Goal: Task Accomplishment & Management: Use online tool/utility

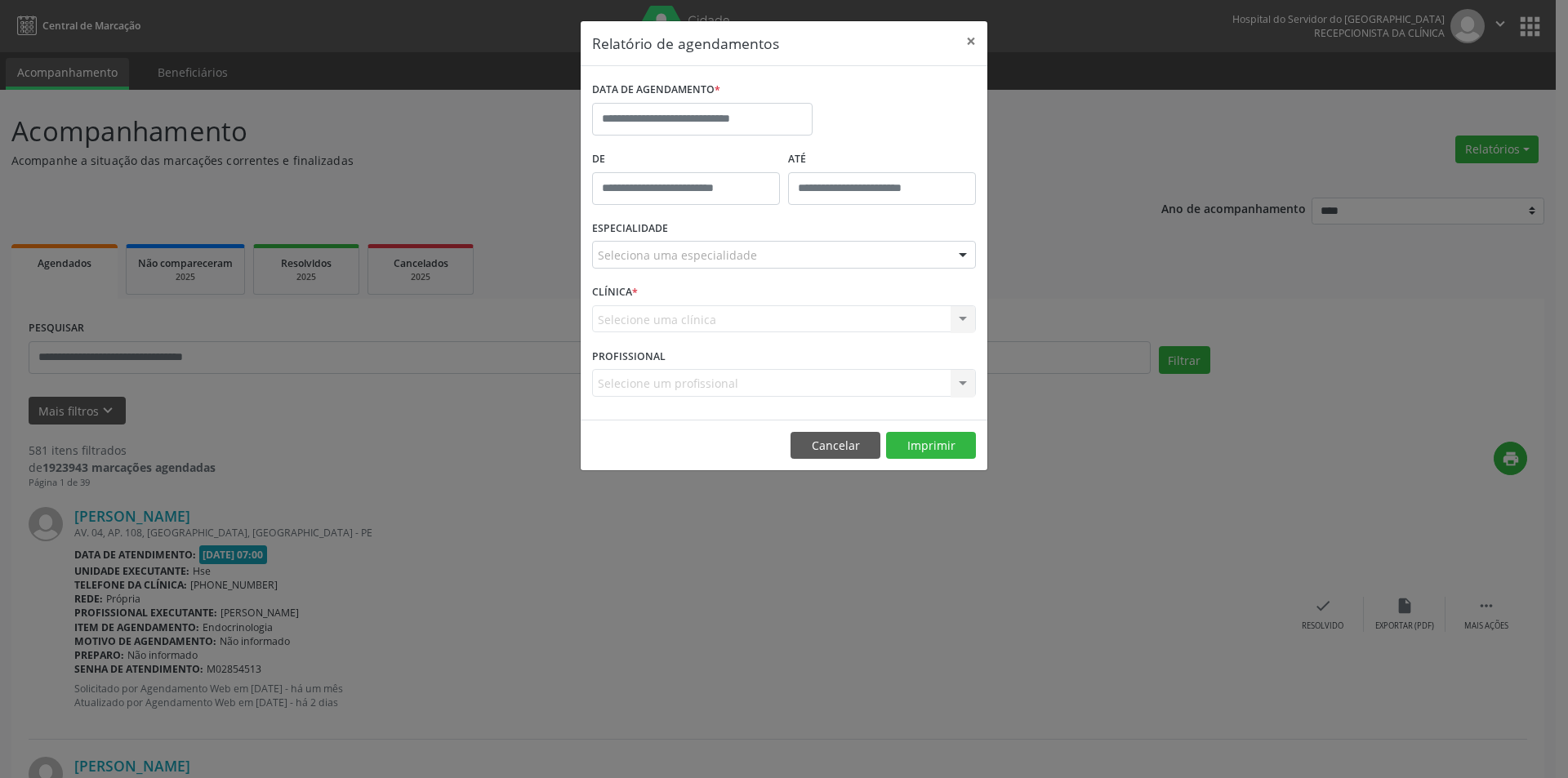
select select "*"
click at [696, 113] on input "text" at bounding box center [703, 119] width 220 height 33
click at [639, 205] on span "1" at bounding box center [645, 204] width 32 height 32
type input "**********"
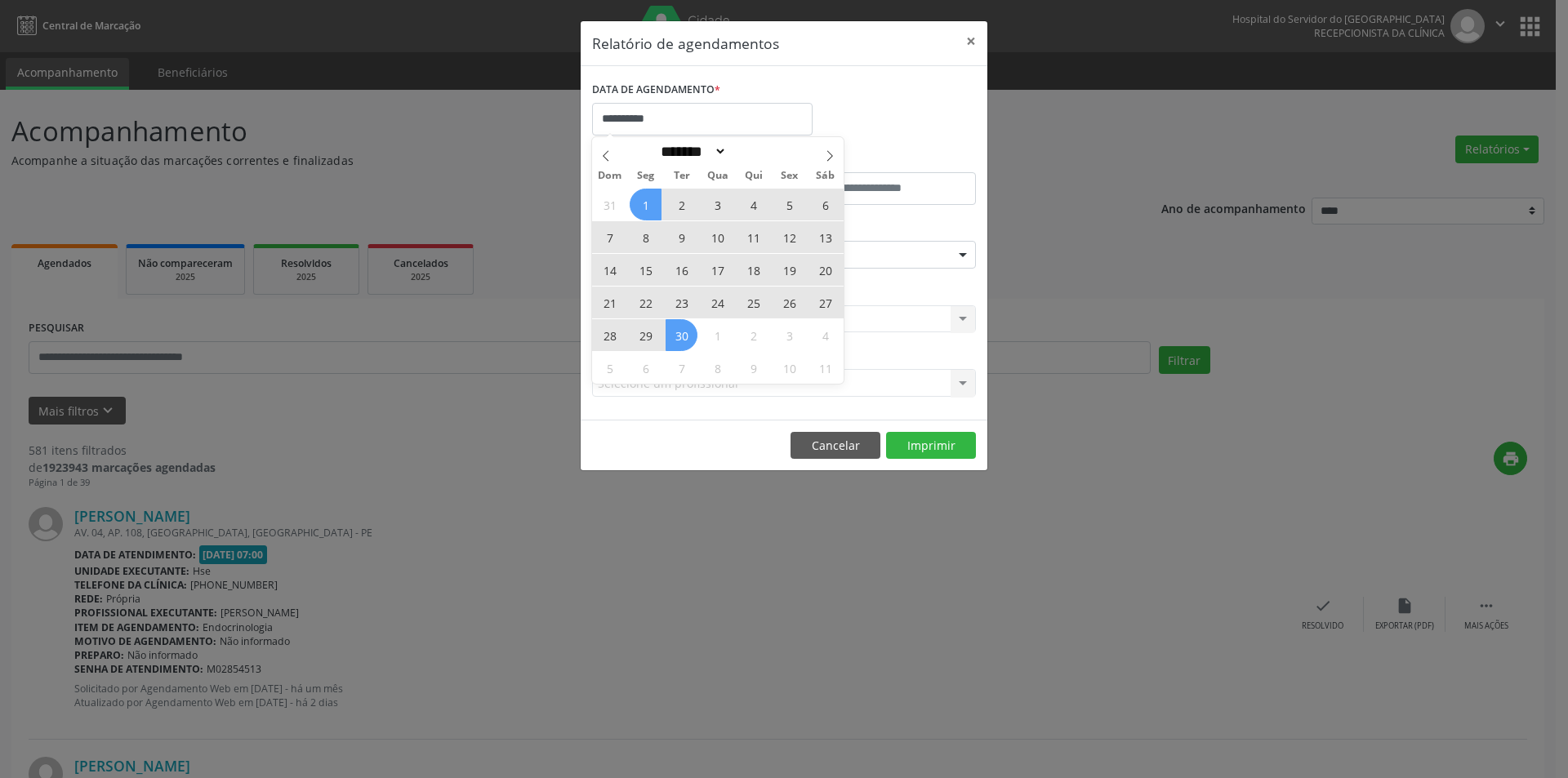
drag, startPoint x: 639, startPoint y: 206, endPoint x: 676, endPoint y: 324, distance: 123.7
click at [676, 324] on div "31 1 2 3 4 5 6 7 8 9 10 11 12 13 14 15 16 17 18 19 20 21 22 23 24 25 26 27 28 2…" at bounding box center [718, 285] width 251 height 196
click at [676, 324] on span "30" at bounding box center [682, 335] width 32 height 32
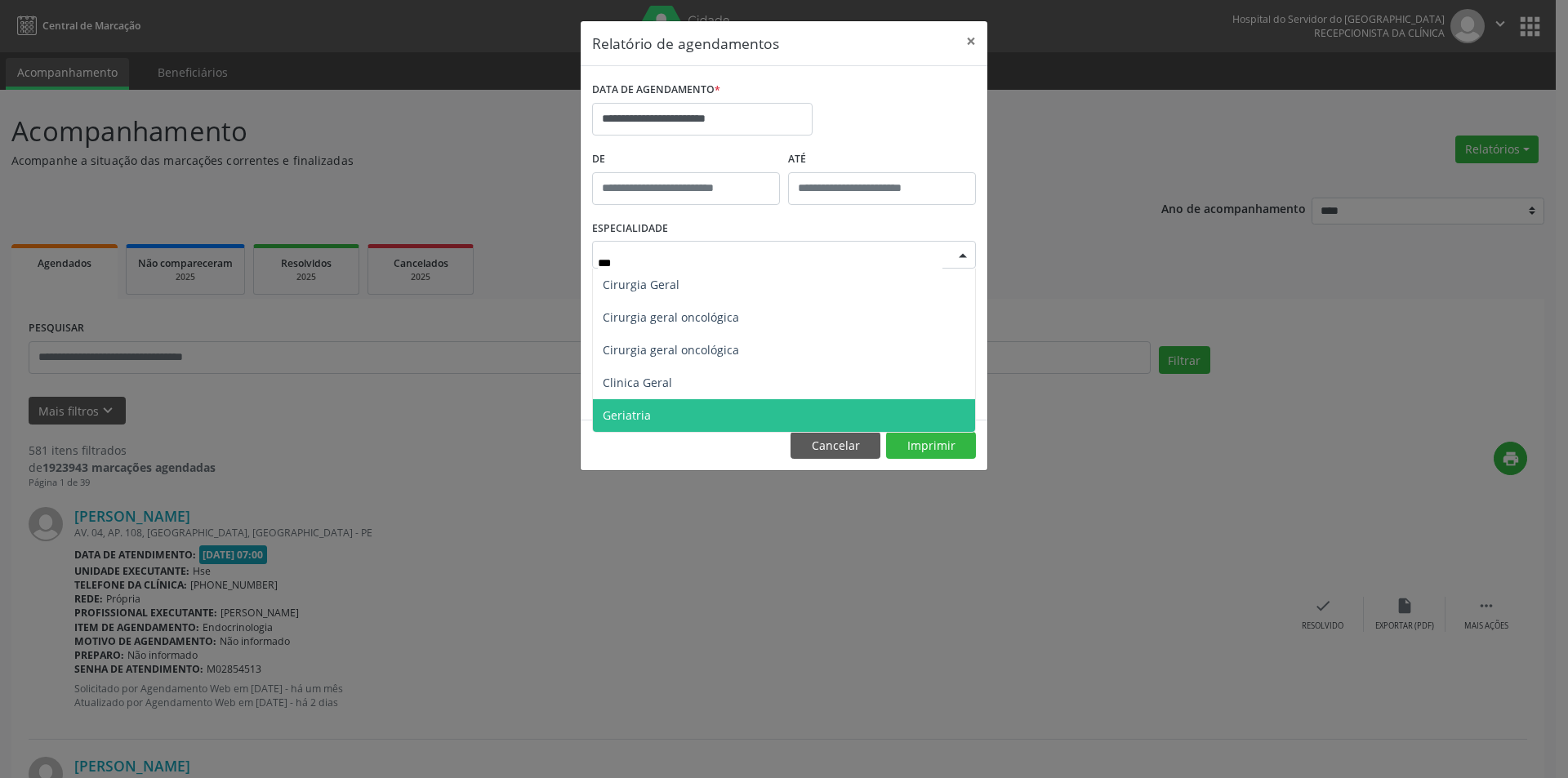
click at [668, 420] on span "Geriatria" at bounding box center [784, 415] width 382 height 33
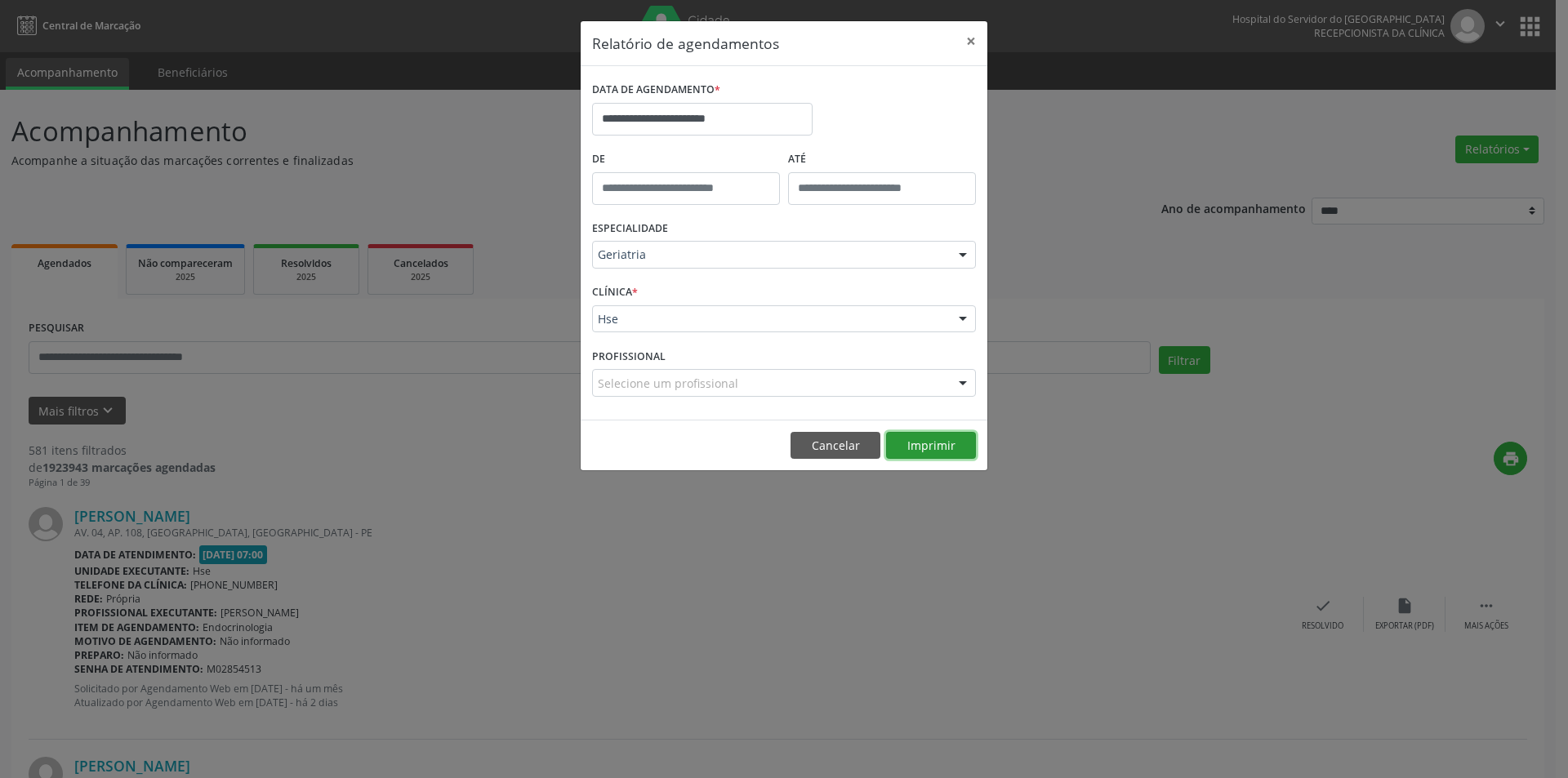
click at [928, 447] on button "Imprimir" at bounding box center [930, 446] width 89 height 27
type input "****"
click at [961, 257] on div at bounding box center [962, 255] width 24 height 27
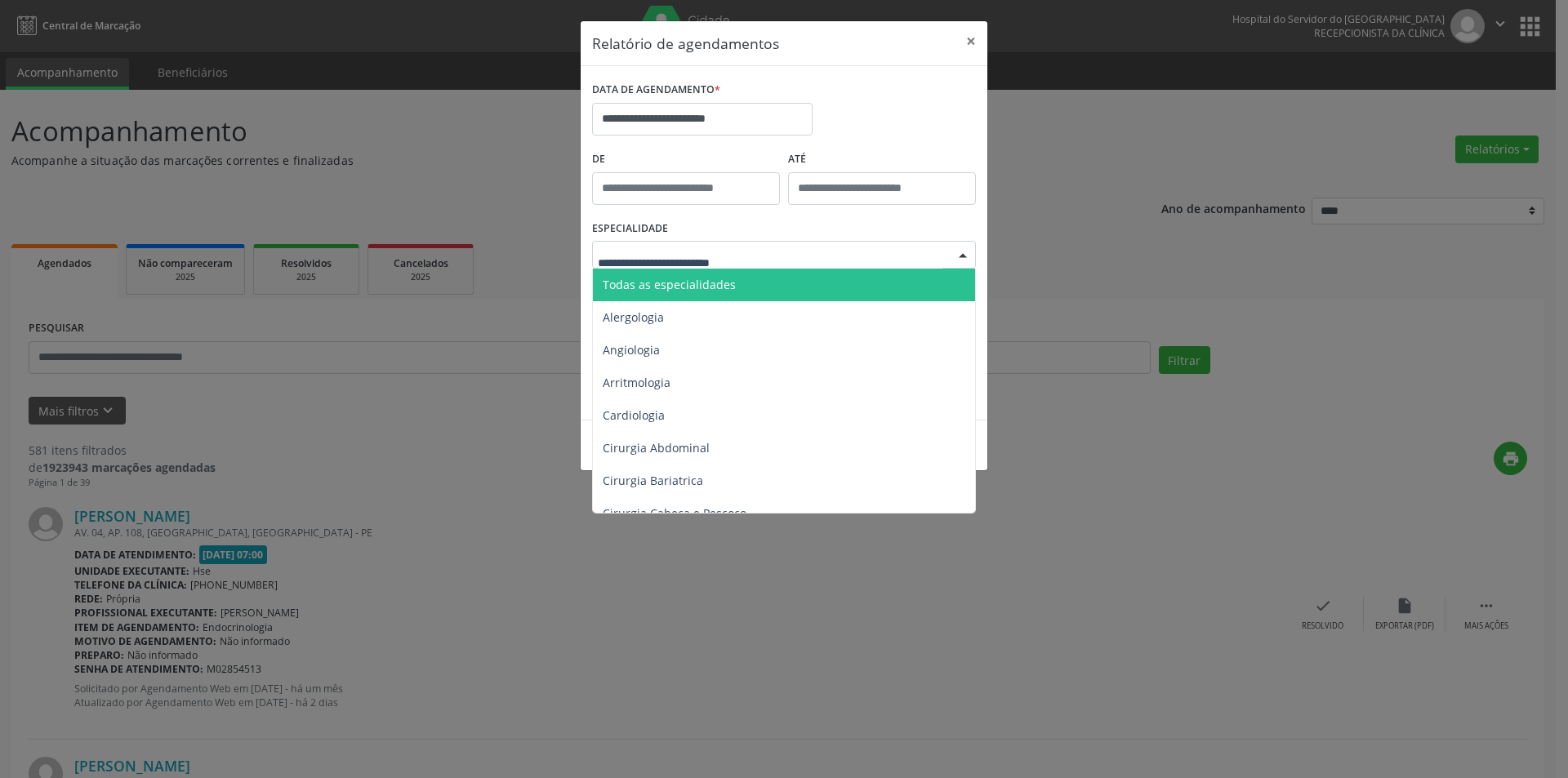
click at [843, 285] on span "Todas as especialidades" at bounding box center [784, 284] width 384 height 33
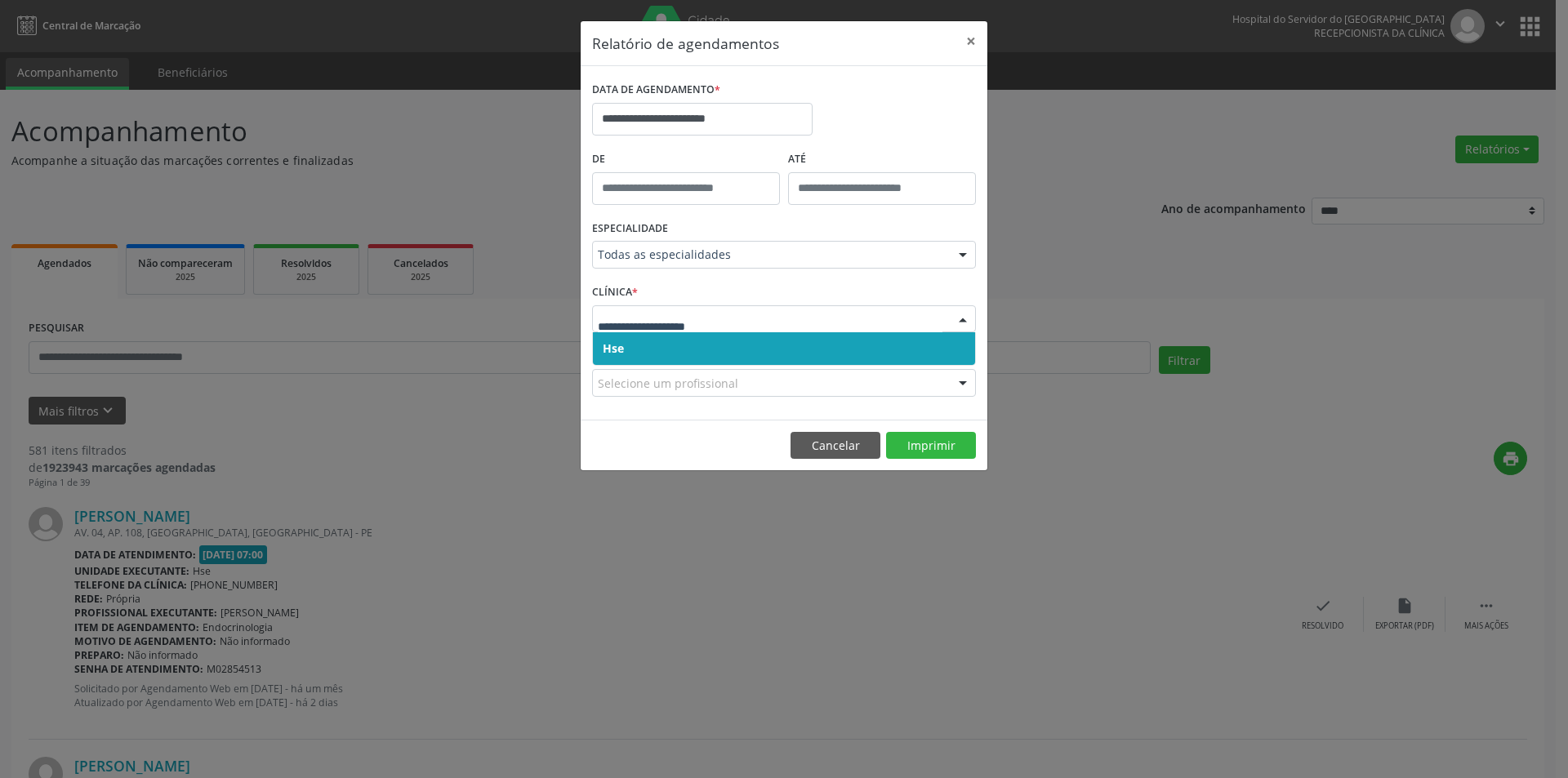
click at [786, 352] on span "Hse" at bounding box center [784, 348] width 382 height 33
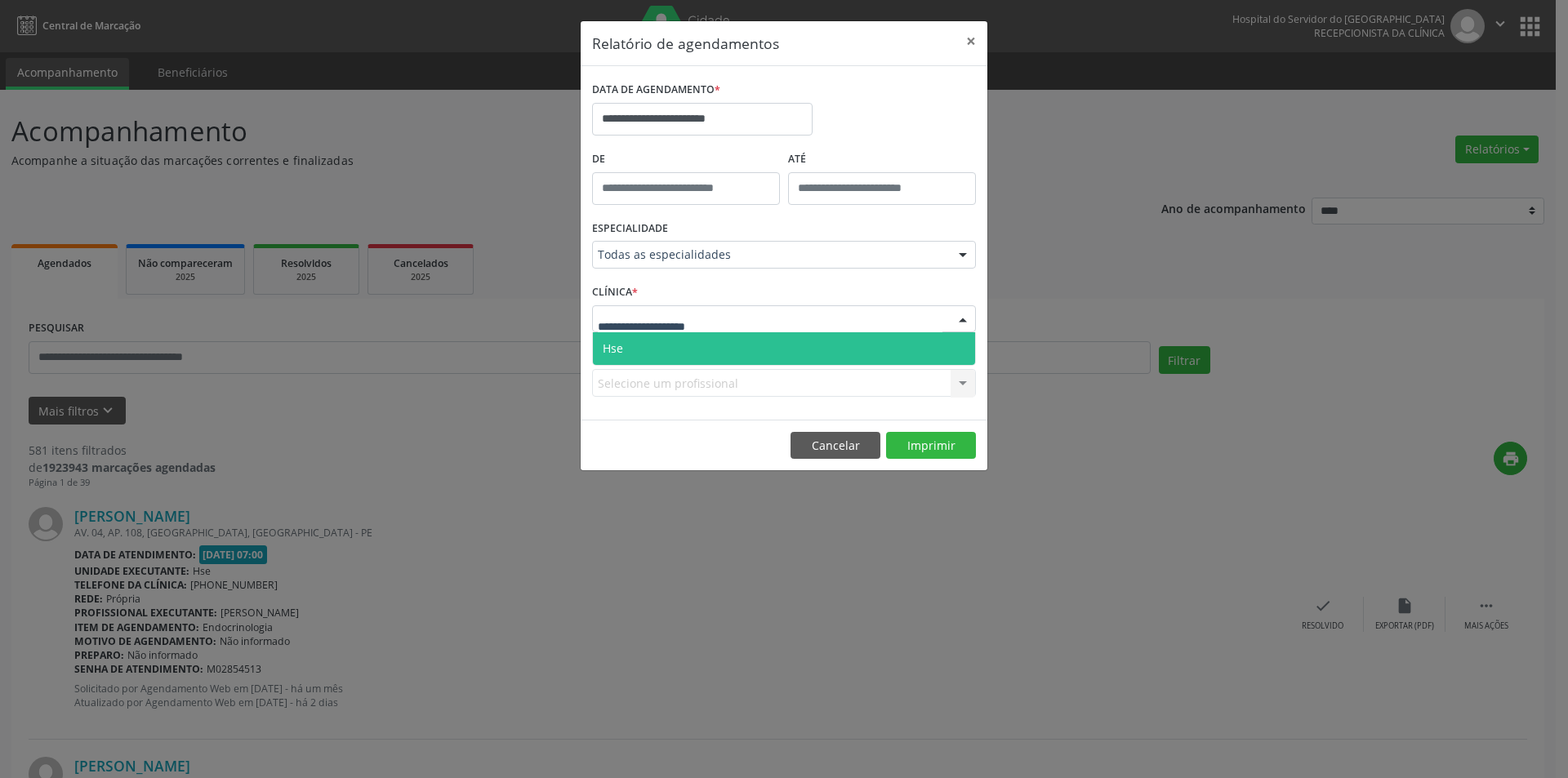
click at [790, 314] on div at bounding box center [784, 318] width 383 height 27
click at [791, 342] on span "Hse" at bounding box center [784, 348] width 382 height 33
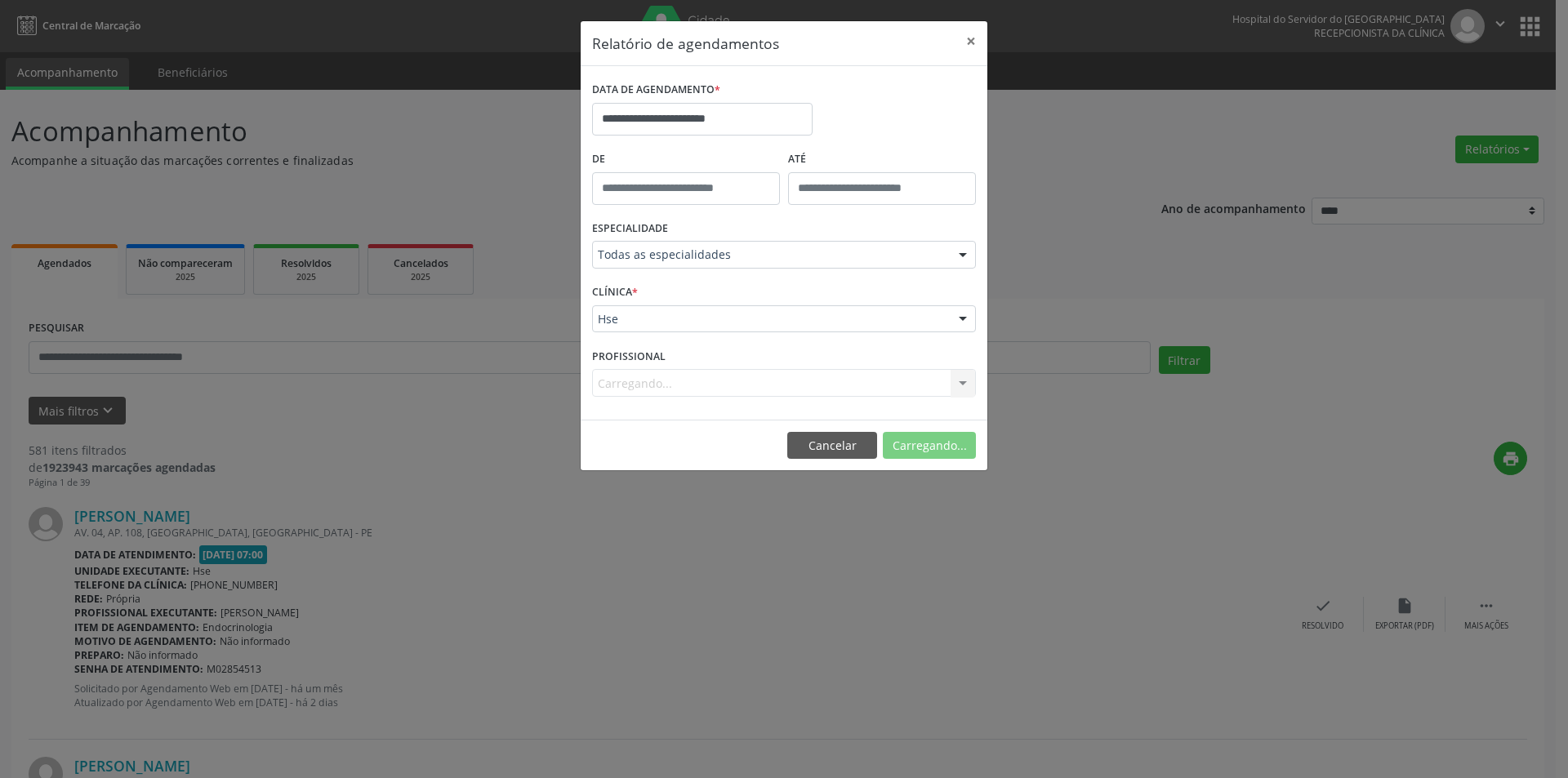
click at [964, 381] on div "Carregando... Todos os profissionais [PERSON_NAME] Interaminense Junior [PERSON…" at bounding box center [784, 382] width 383 height 27
click at [964, 381] on div at bounding box center [962, 383] width 24 height 27
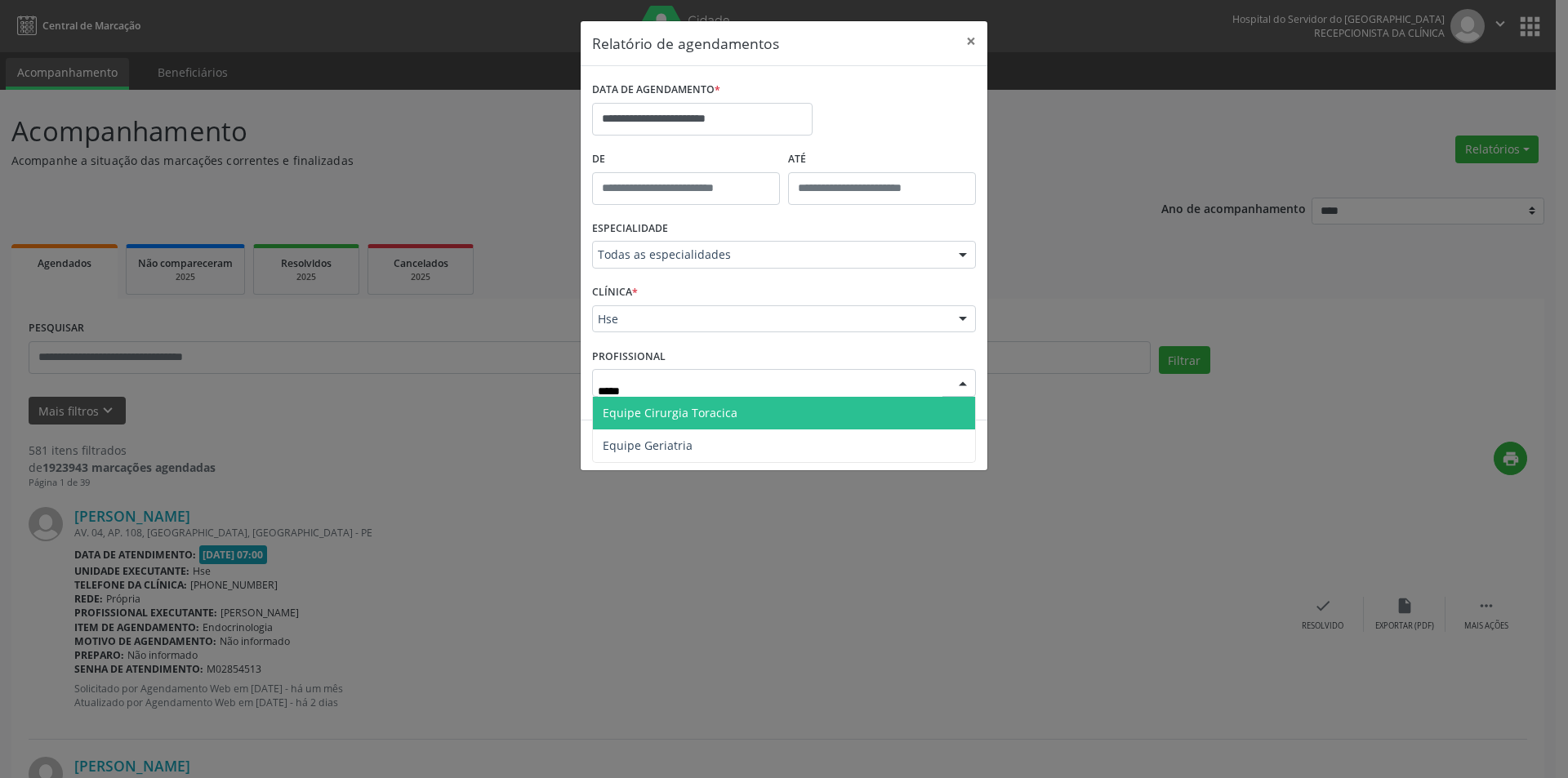
type input "******"
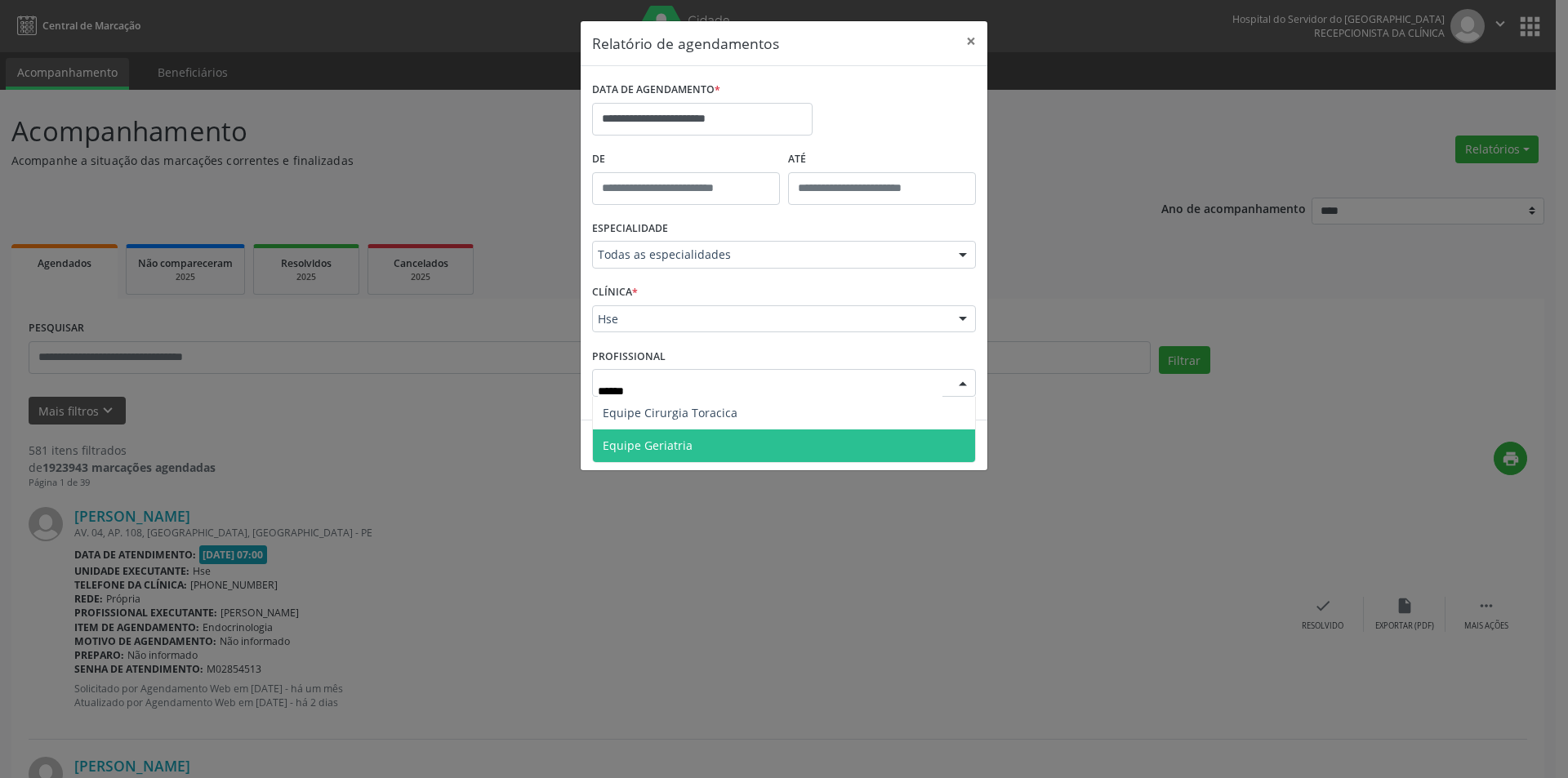
click at [776, 447] on span "Equipe Geriatria" at bounding box center [784, 446] width 382 height 33
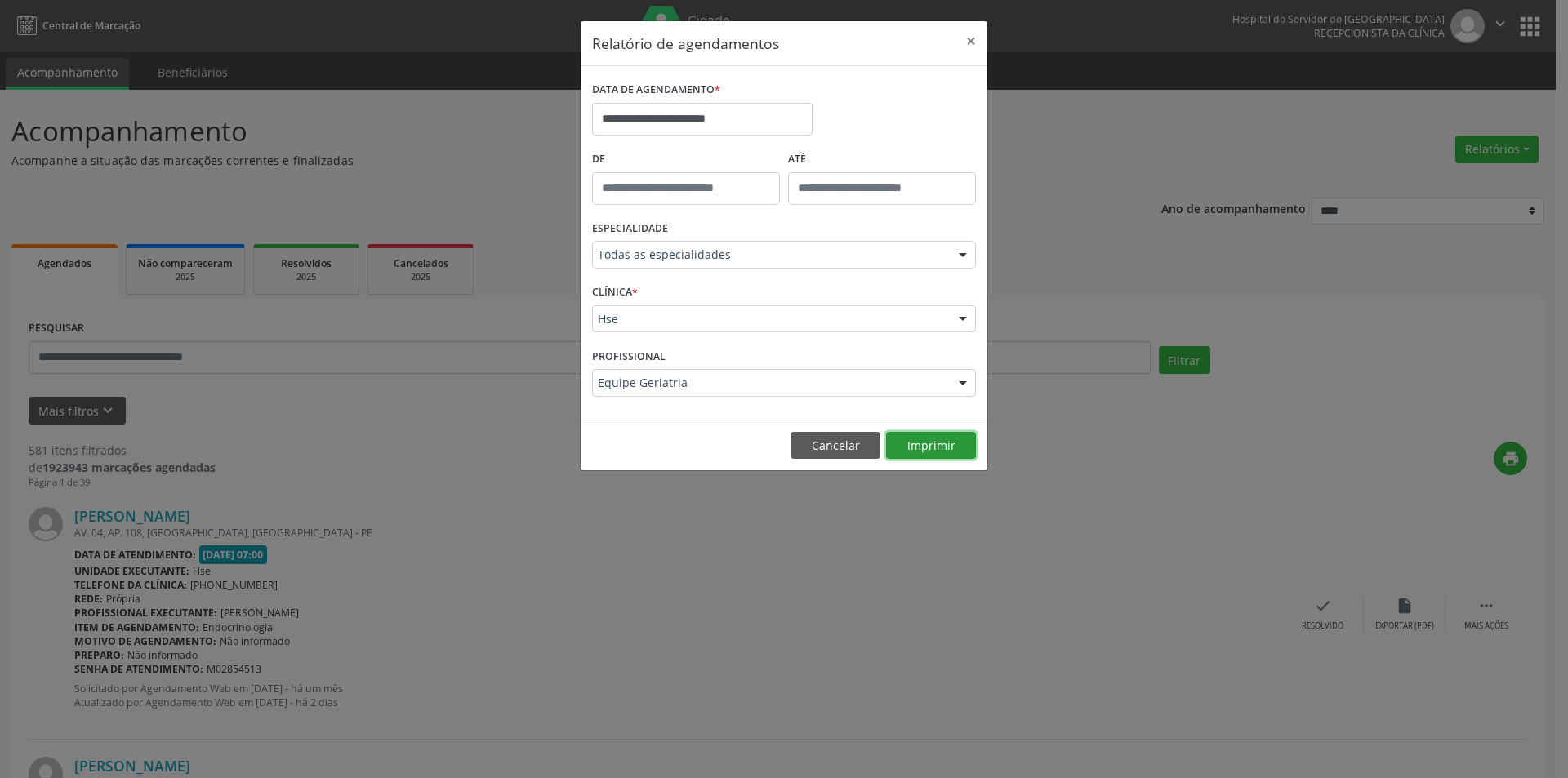
click at [935, 447] on button "Imprimir" at bounding box center [930, 446] width 89 height 27
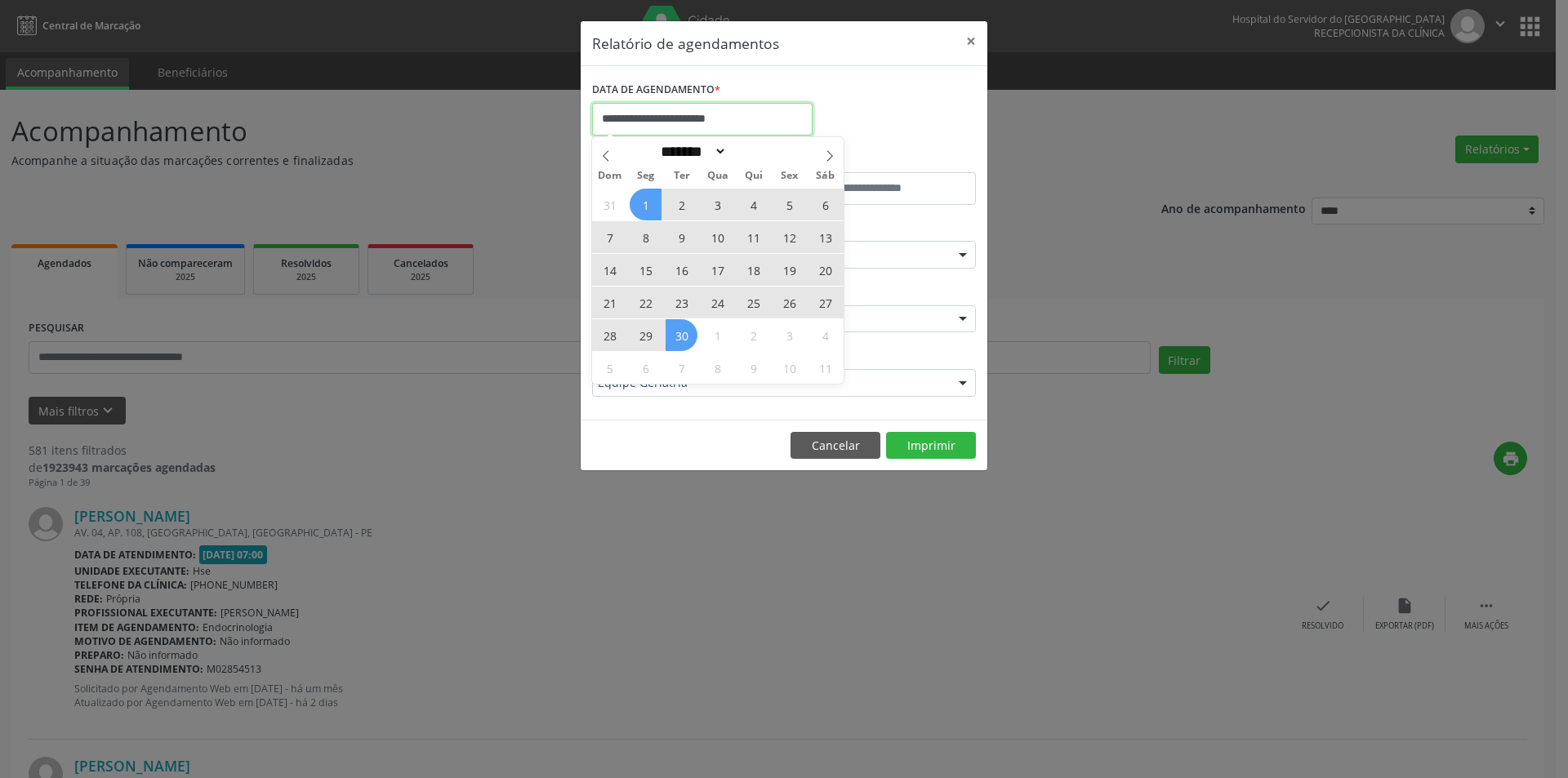
click at [786, 121] on input "**********" at bounding box center [703, 119] width 220 height 33
click at [820, 157] on span at bounding box center [829, 151] width 27 height 27
select select "*"
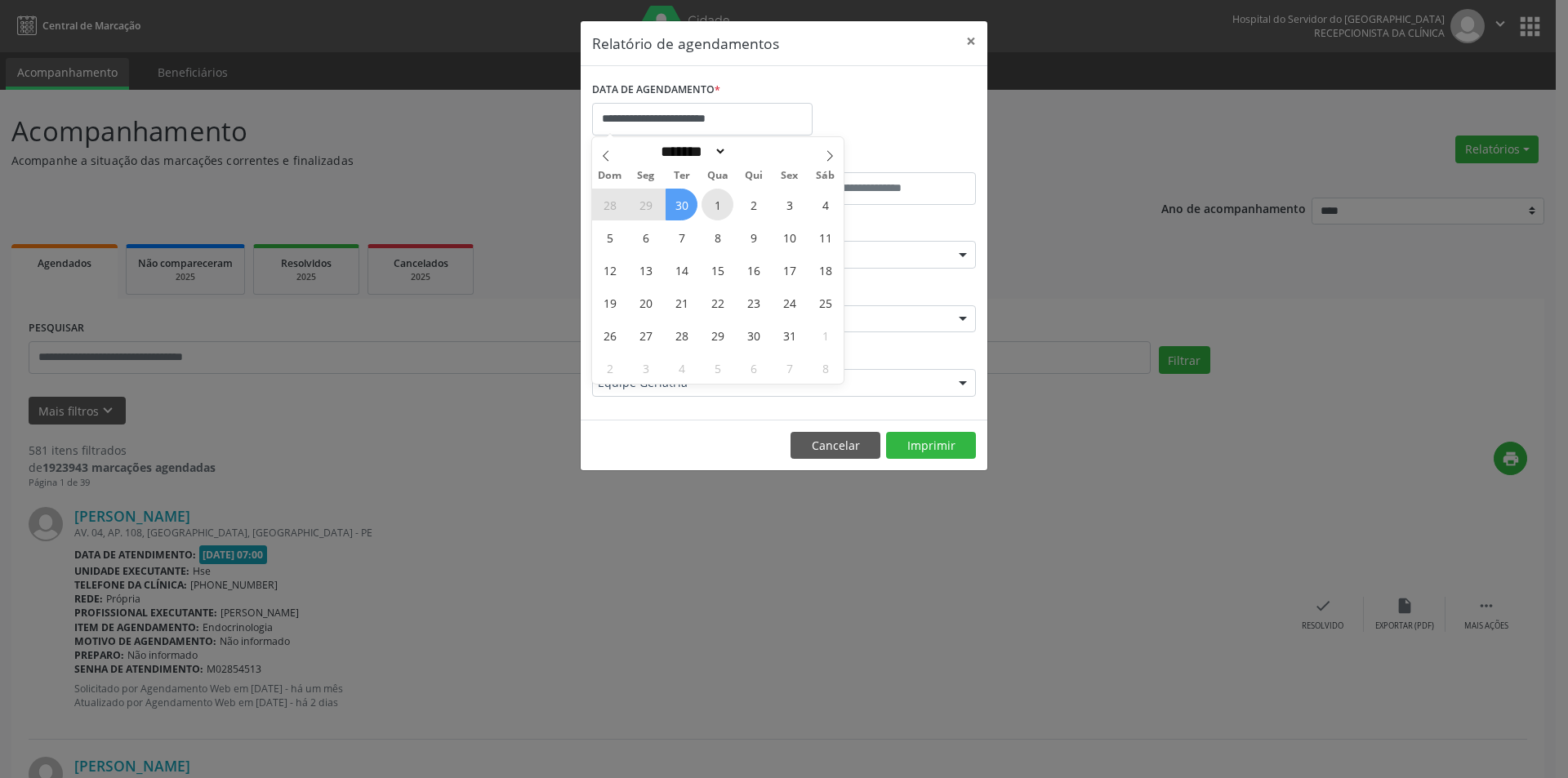
click at [719, 199] on span "1" at bounding box center [718, 204] width 32 height 32
type input "**********"
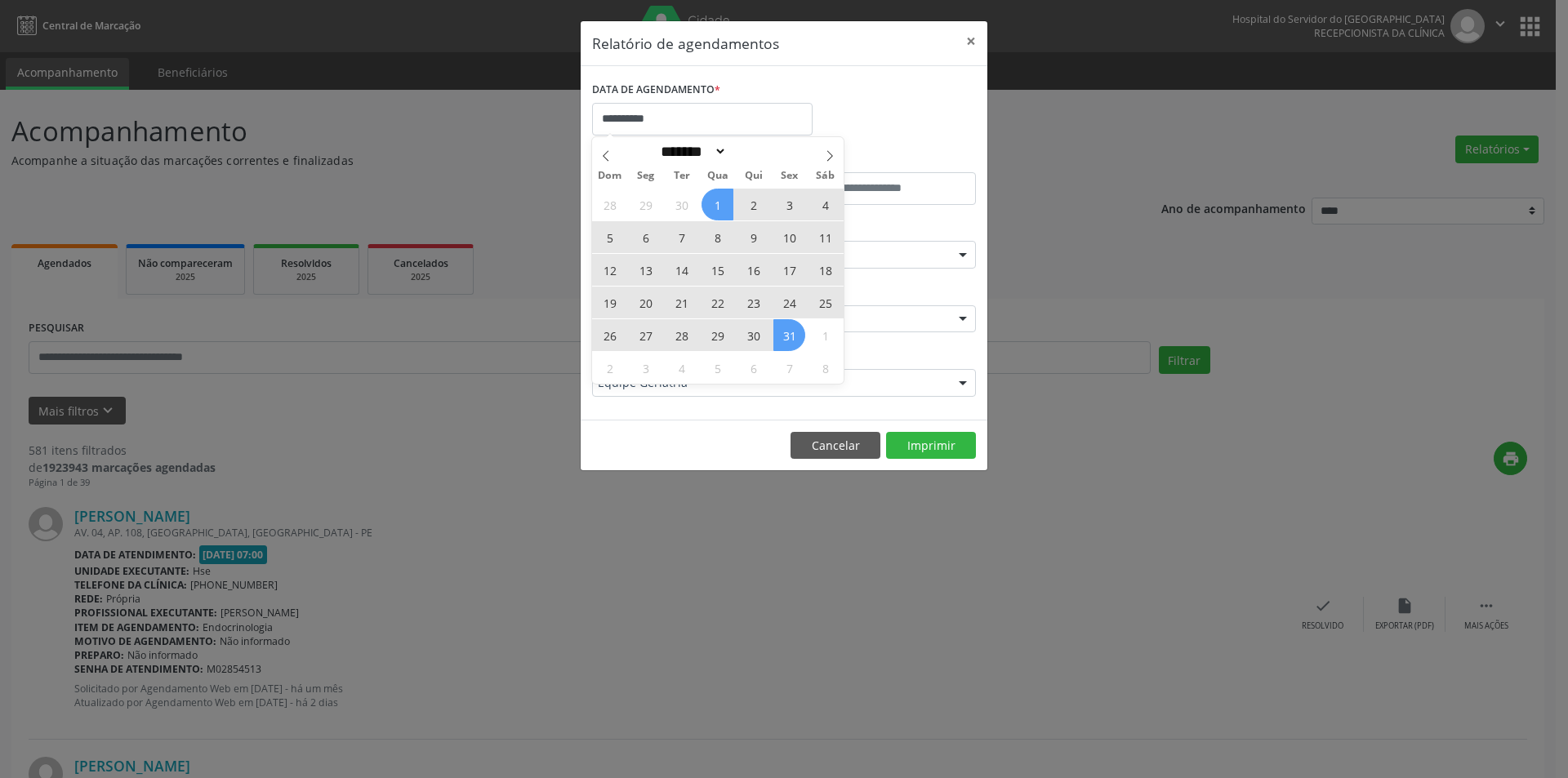
drag, startPoint x: 719, startPoint y: 199, endPoint x: 783, endPoint y: 332, distance: 147.6
click at [783, 332] on div "28 29 30 1 2 3 4 5 6 7 8 9 10 11 12 13 14 15 16 17 18 19 20 21 22 23 24 25 26 2…" at bounding box center [718, 285] width 251 height 196
click at [783, 332] on span "31" at bounding box center [789, 335] width 32 height 32
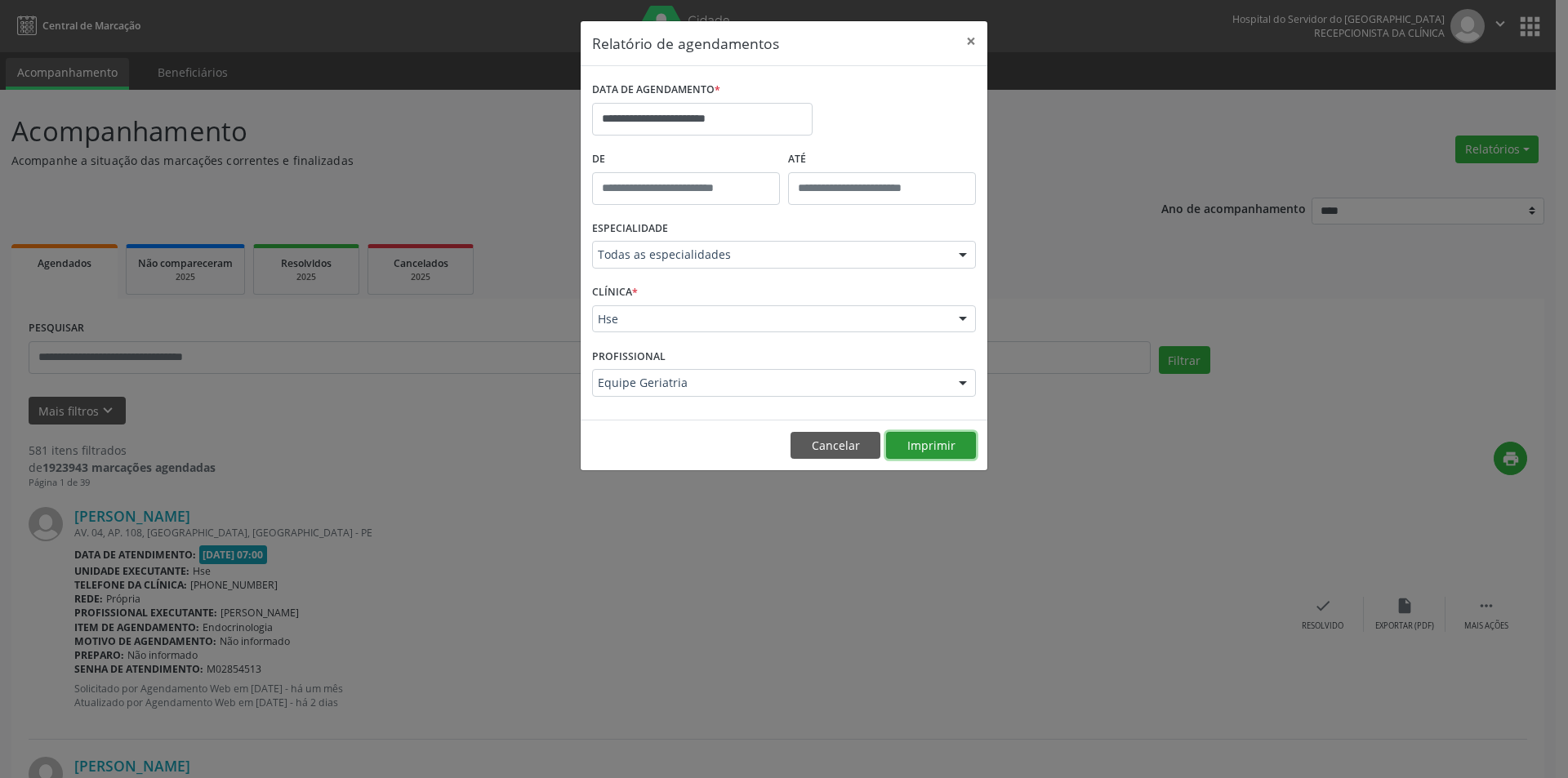
click at [929, 446] on button "Imprimir" at bounding box center [930, 446] width 89 height 27
click at [814, 439] on button "Cancelar" at bounding box center [834, 446] width 89 height 27
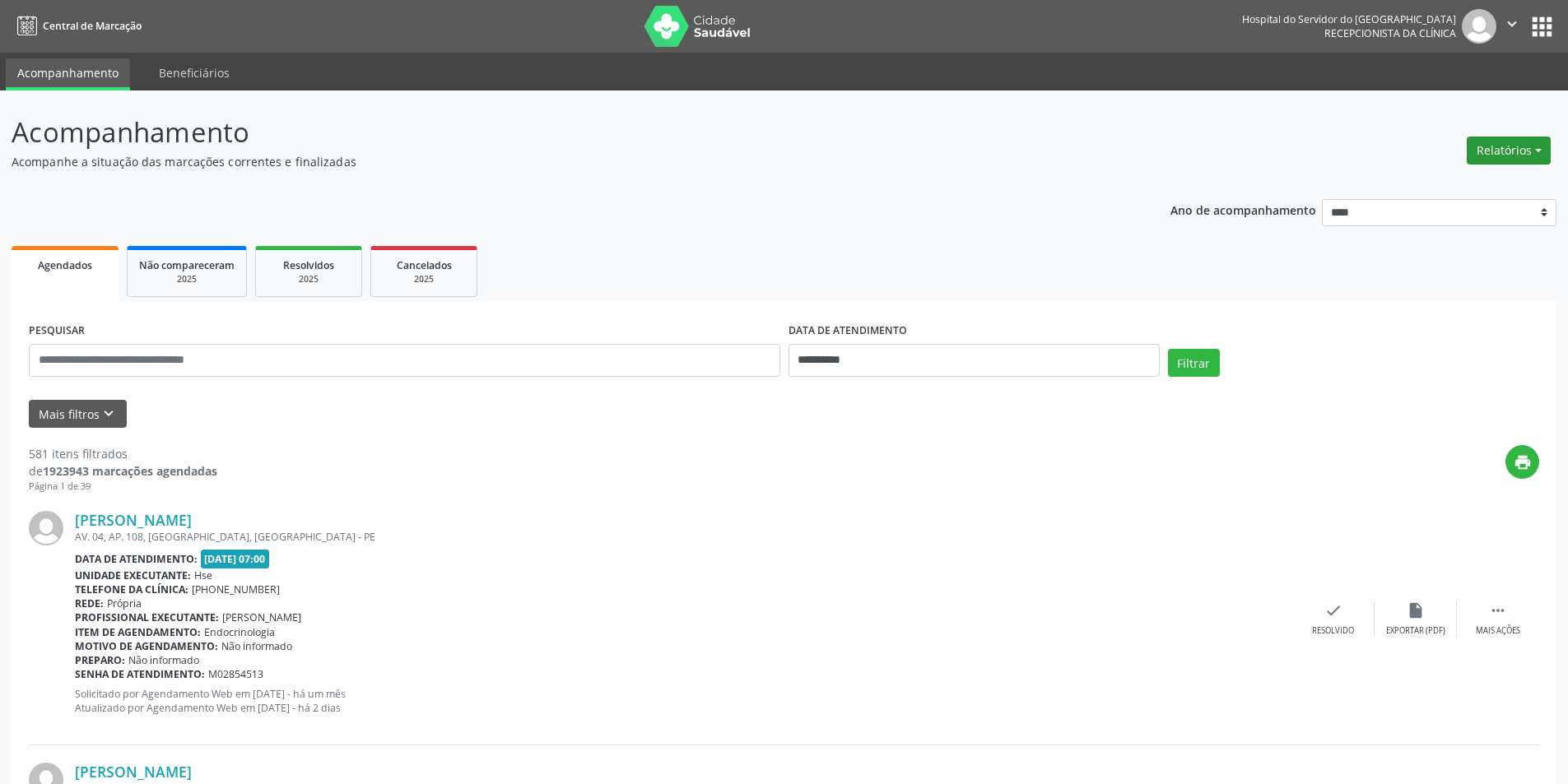
click at [1499, 149] on button "Relatórios" at bounding box center [1508, 150] width 84 height 28
click at [1443, 188] on link "Agendamentos" at bounding box center [1463, 186] width 177 height 23
select select "*"
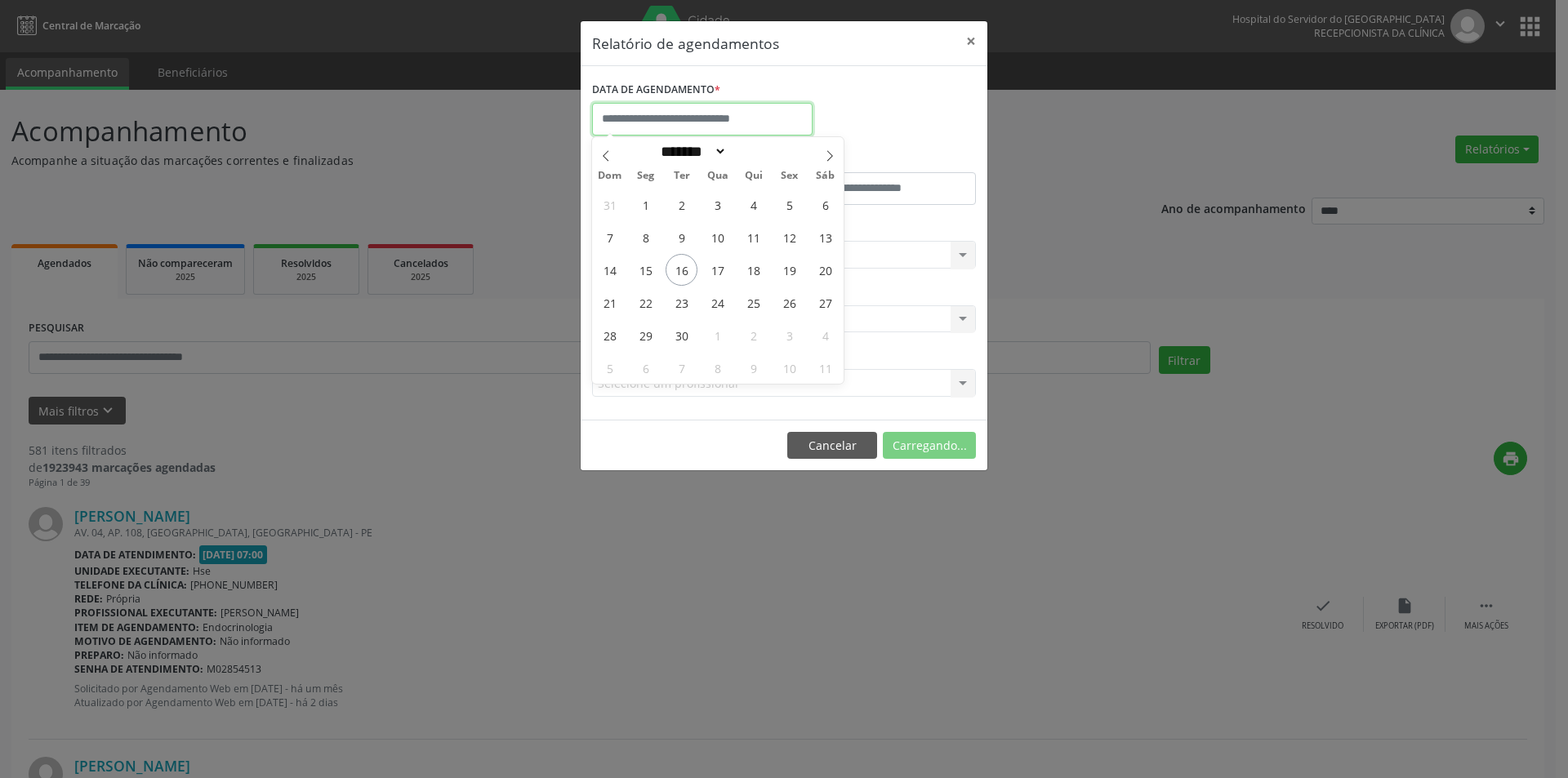
click at [671, 123] on input "text" at bounding box center [703, 119] width 220 height 33
click at [718, 271] on span "17" at bounding box center [718, 270] width 32 height 32
type input "**********"
click at [718, 271] on span "17" at bounding box center [718, 270] width 32 height 32
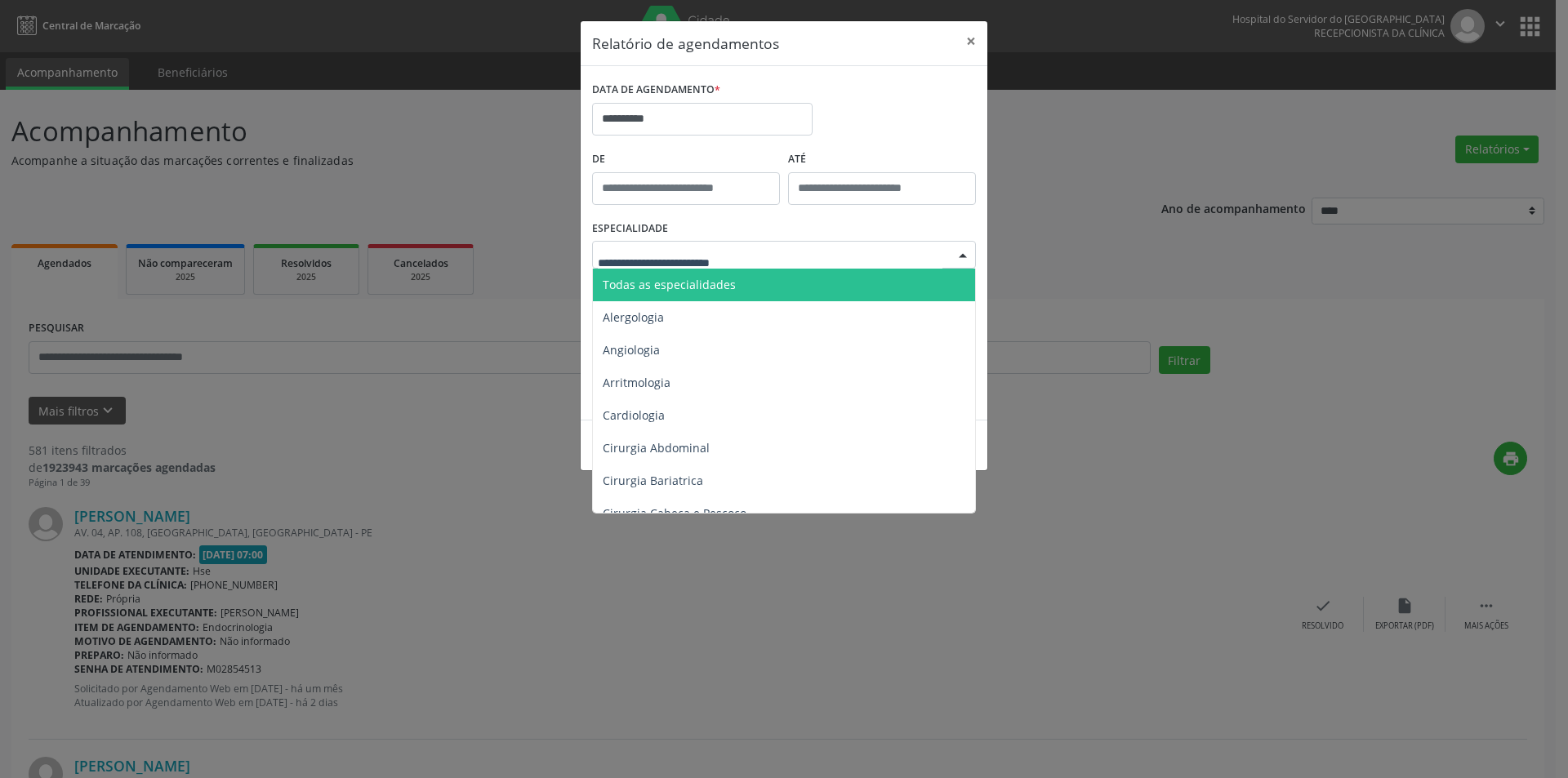
click at [731, 288] on span "Todas as especialidades" at bounding box center [784, 284] width 384 height 33
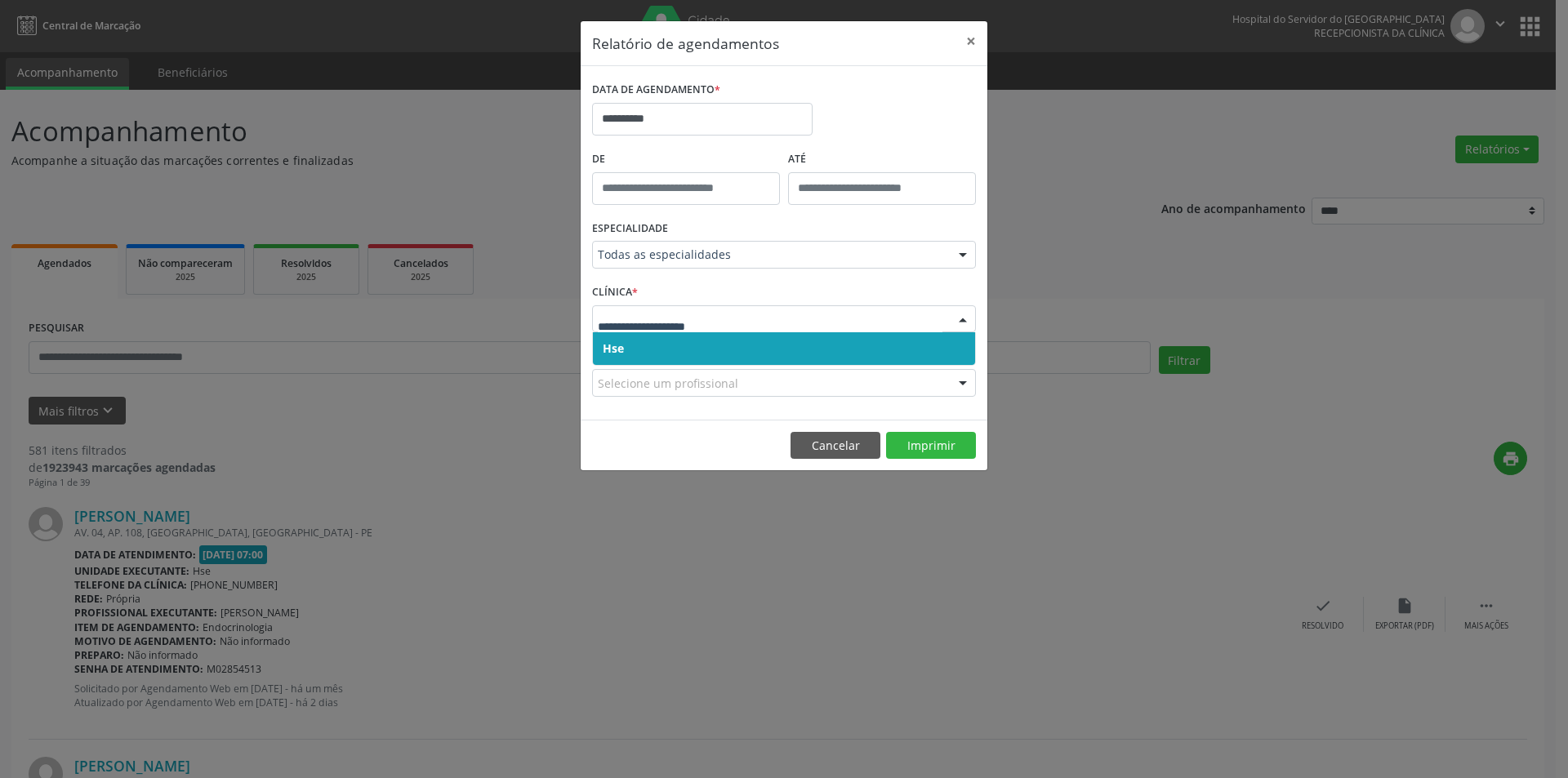
click at [684, 349] on span "Hse" at bounding box center [784, 348] width 382 height 33
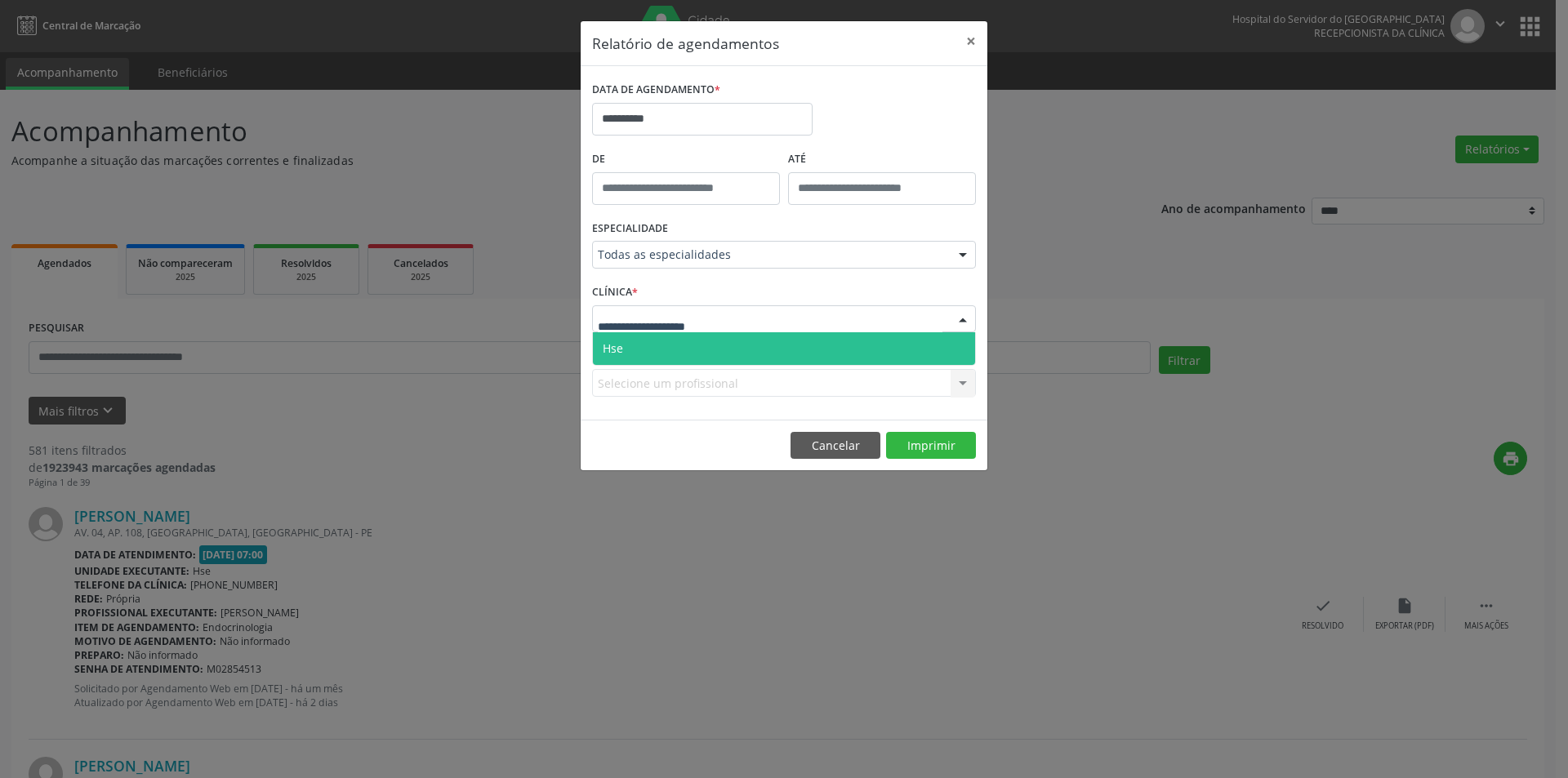
click at [697, 353] on span "Hse" at bounding box center [784, 348] width 382 height 33
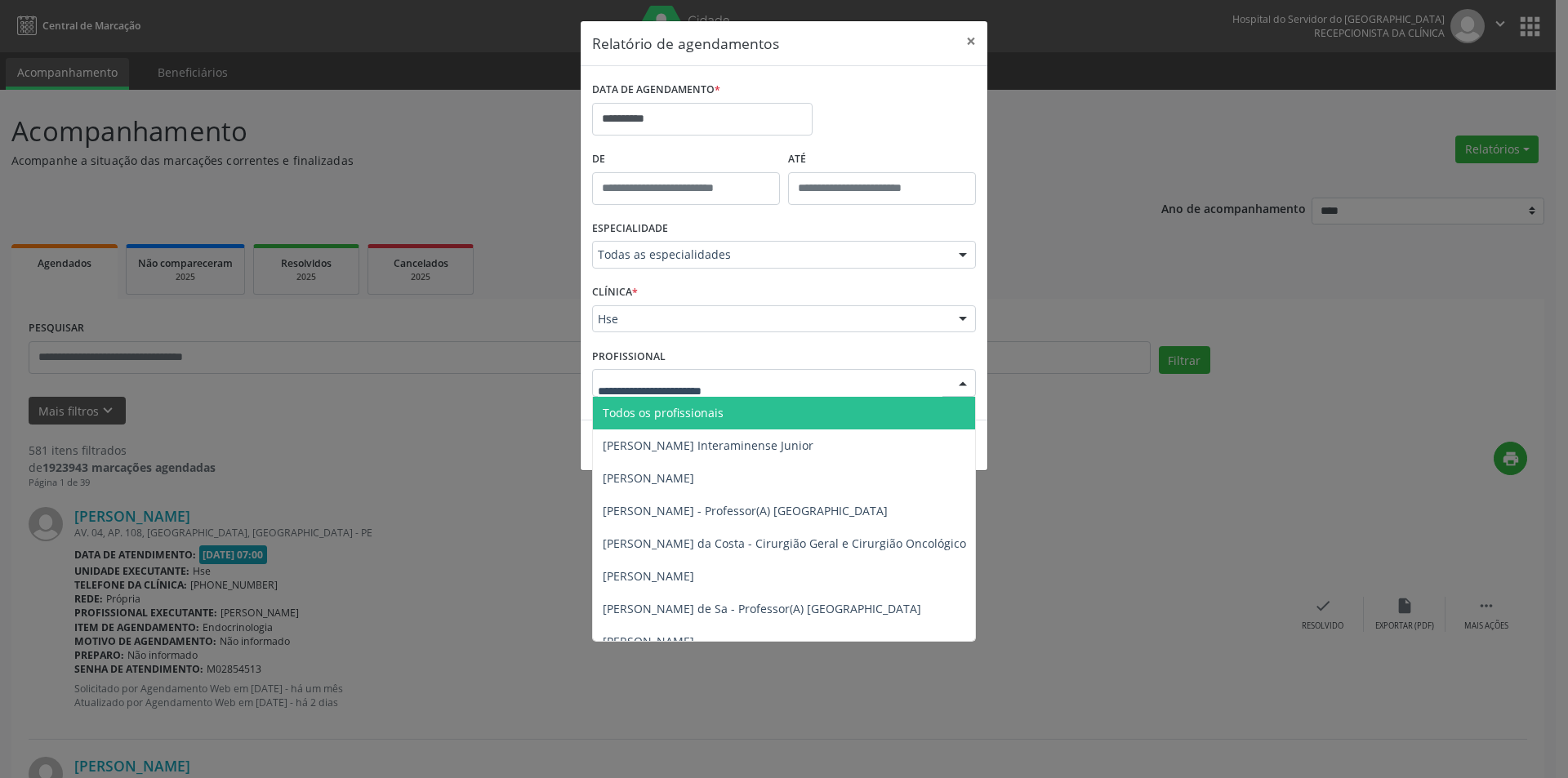
click at [697, 413] on span "Todos os profissionais" at bounding box center [663, 413] width 121 height 15
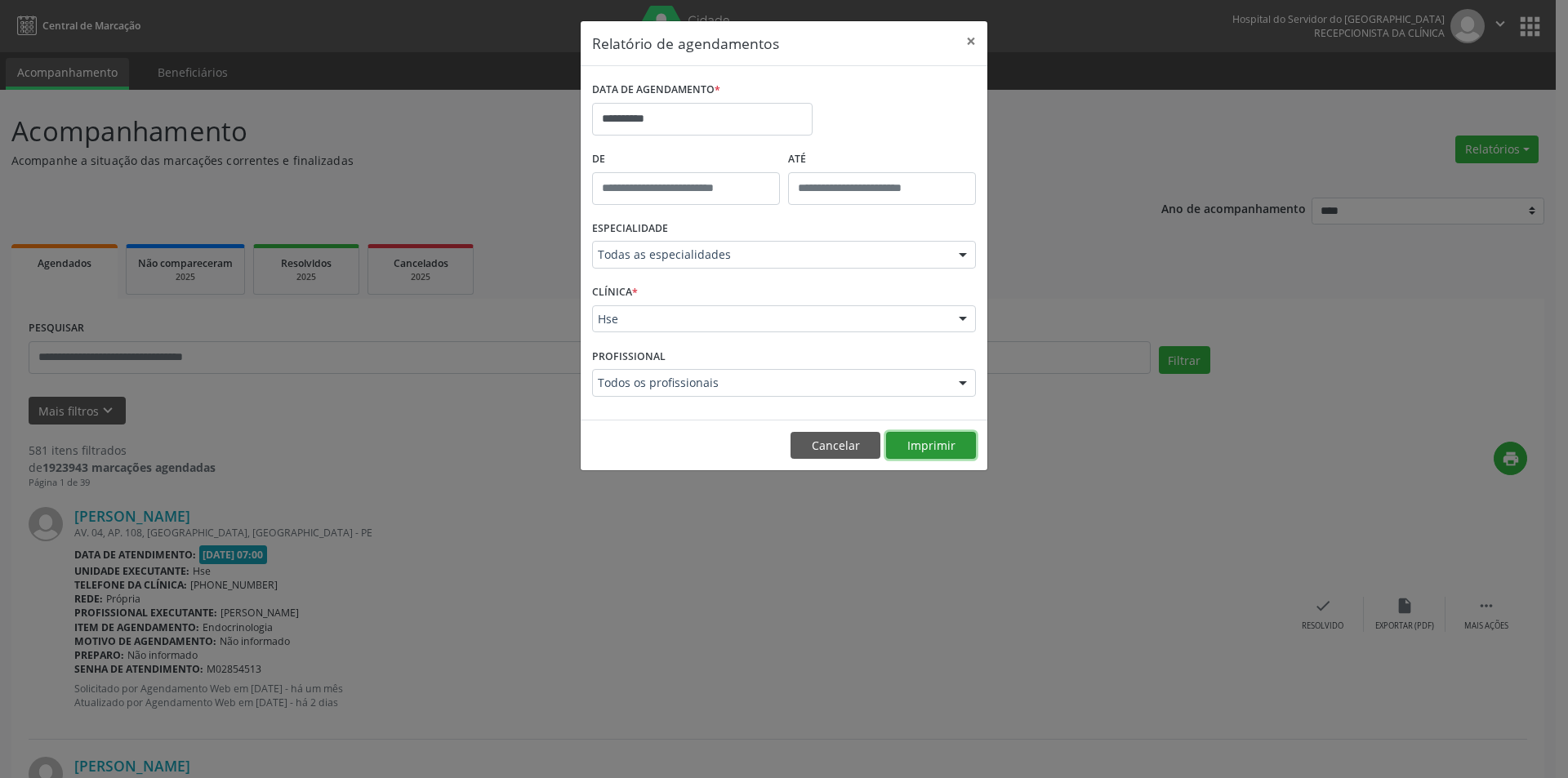
click at [923, 448] on button "Imprimir" at bounding box center [930, 446] width 89 height 27
click at [693, 137] on body "**********" at bounding box center [784, 389] width 1568 height 778
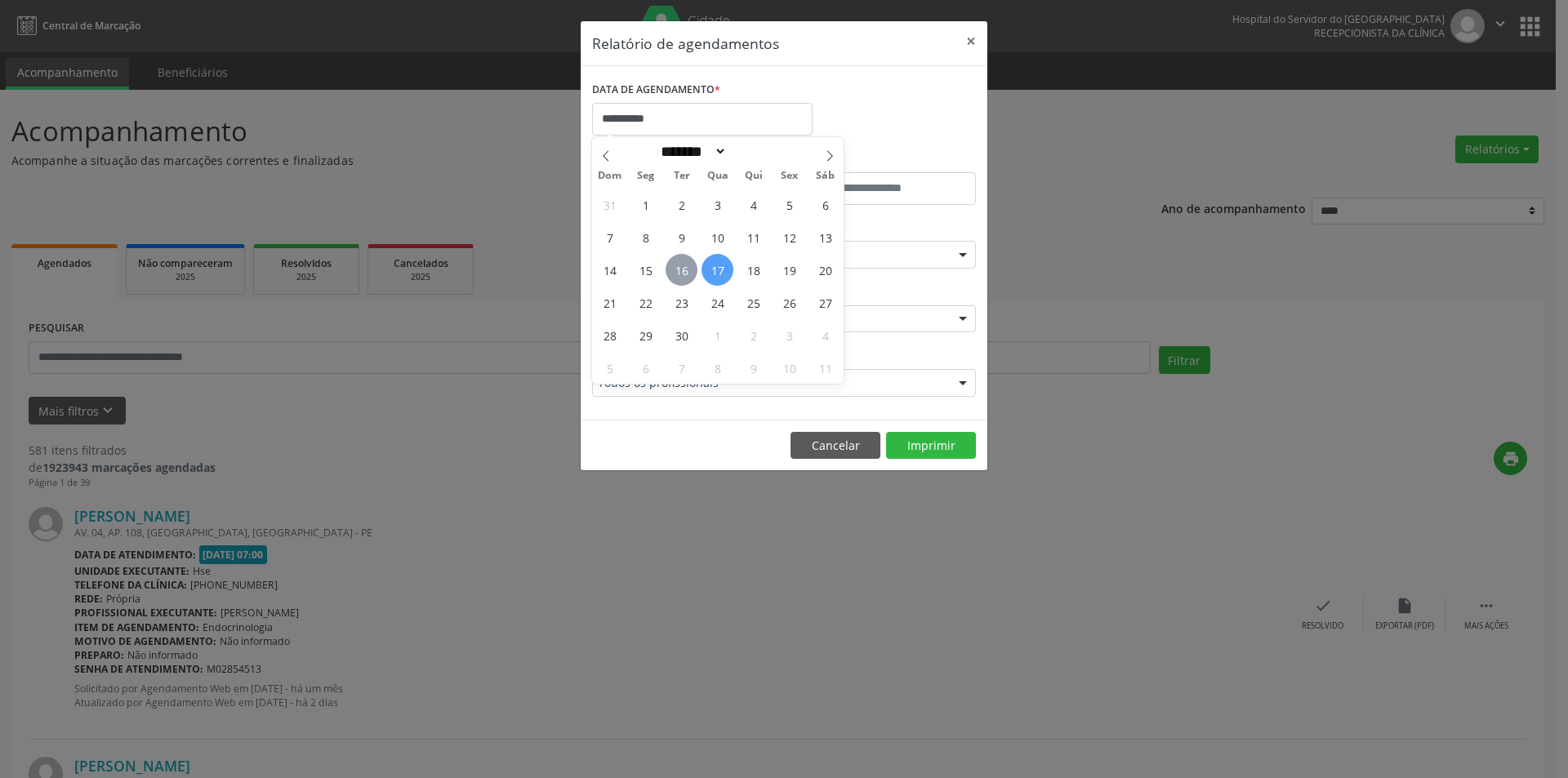
click at [673, 267] on span "16" at bounding box center [682, 270] width 32 height 32
type input "**********"
click at [673, 268] on span "16" at bounding box center [682, 270] width 32 height 32
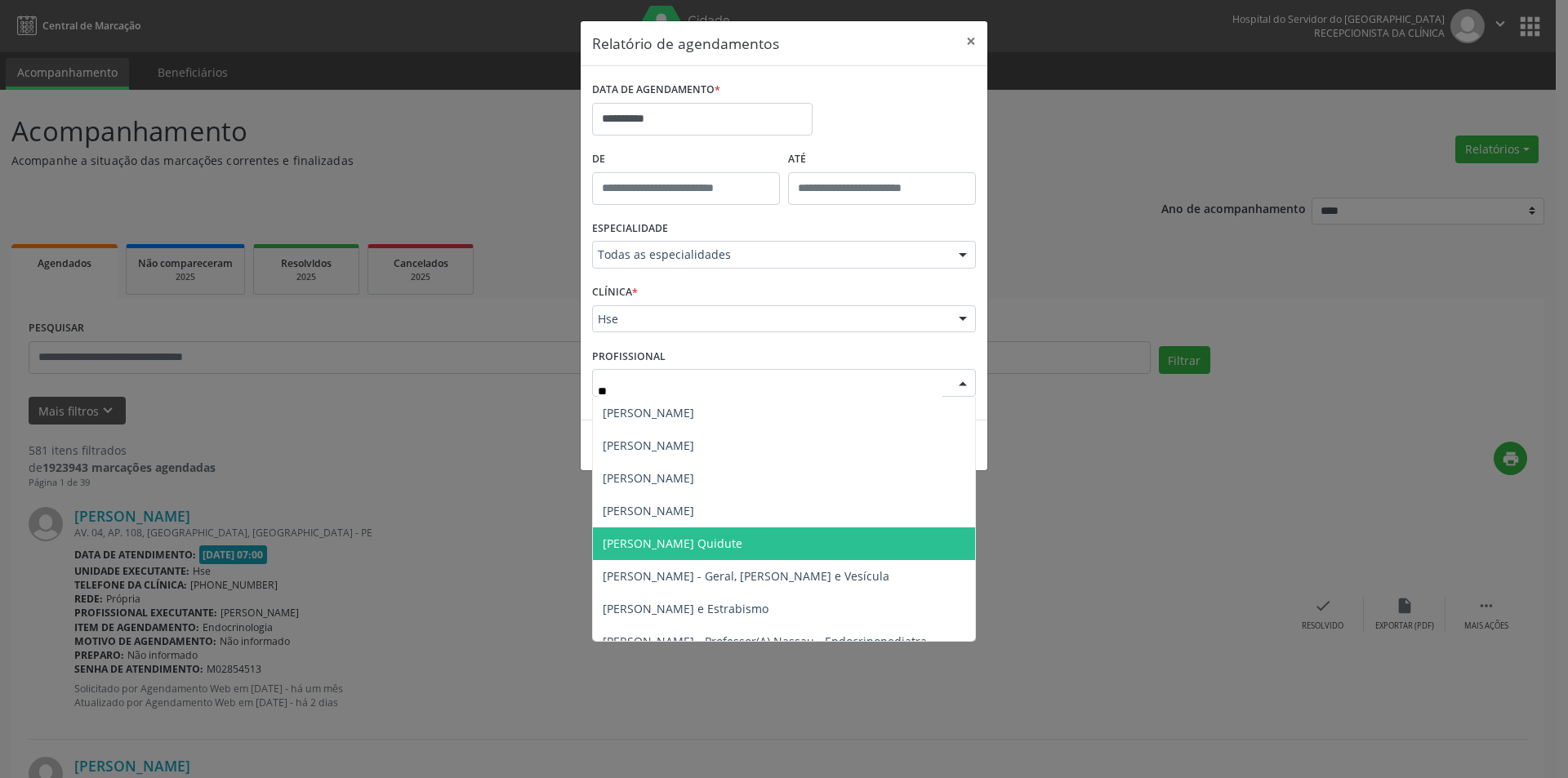
type input "***"
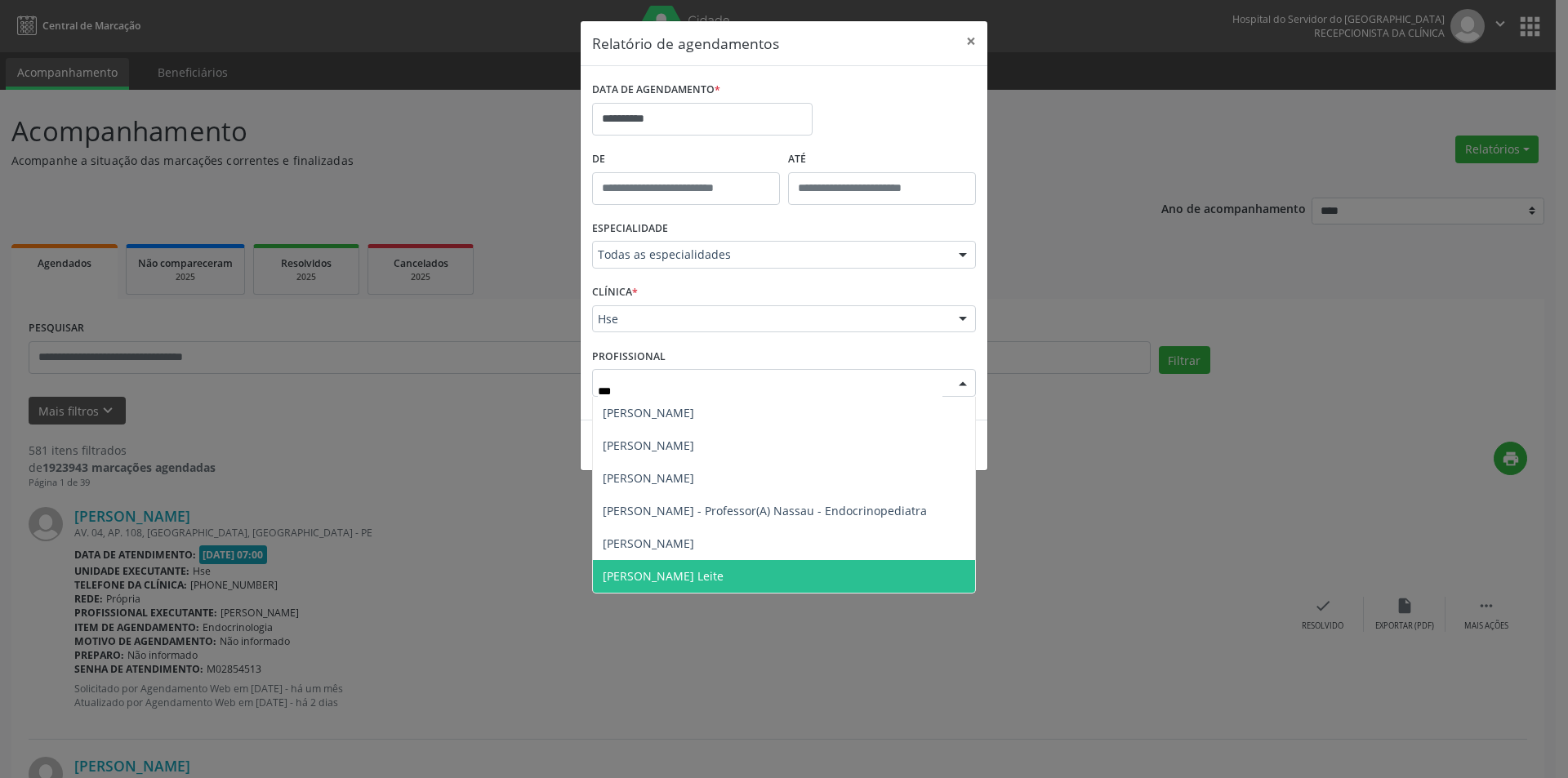
click at [698, 575] on span "[PERSON_NAME] Leite" at bounding box center [663, 575] width 121 height 15
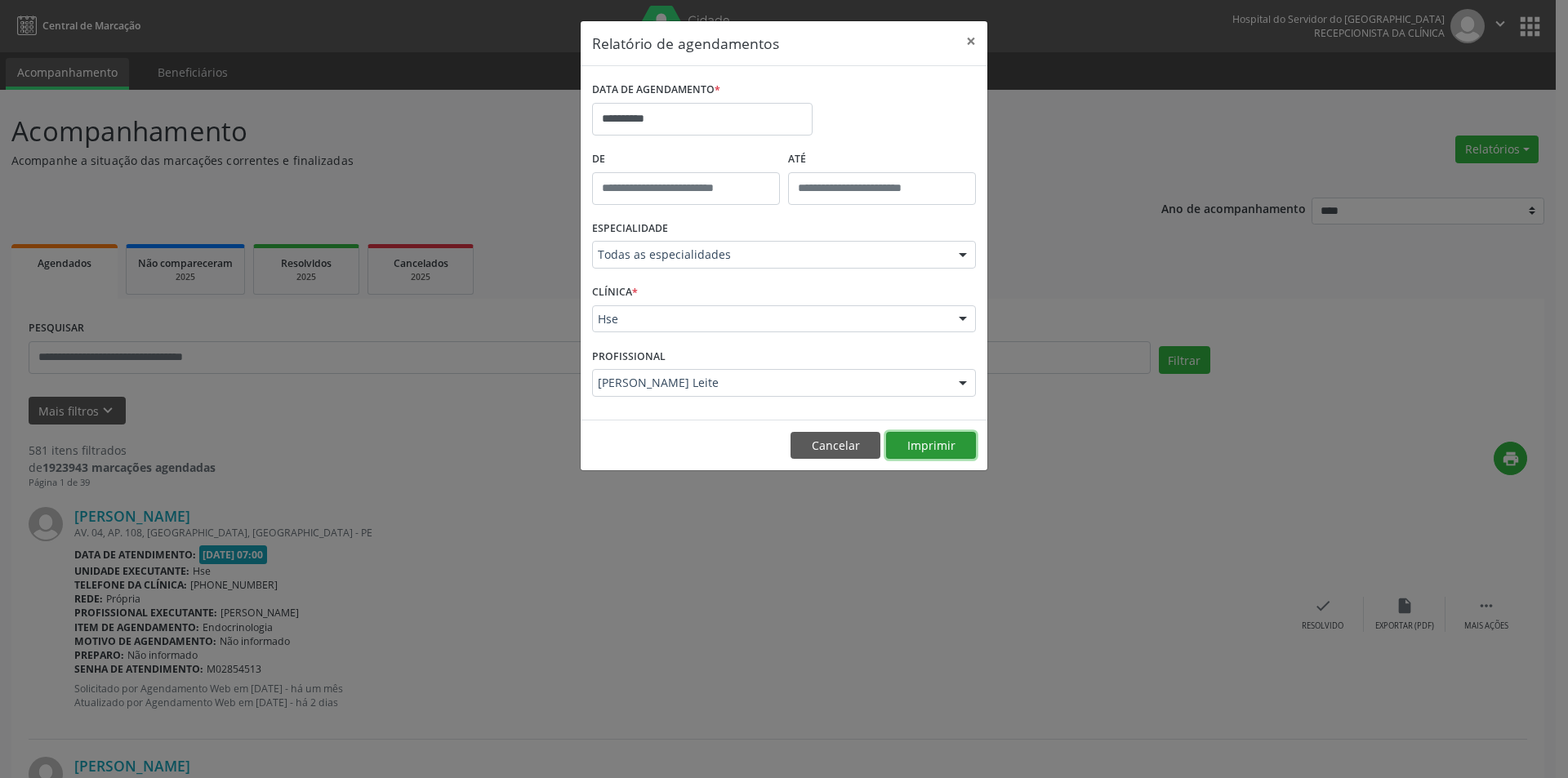
click at [921, 451] on button "Imprimir" at bounding box center [930, 446] width 89 height 27
